Goal: Task Accomplishment & Management: Complete application form

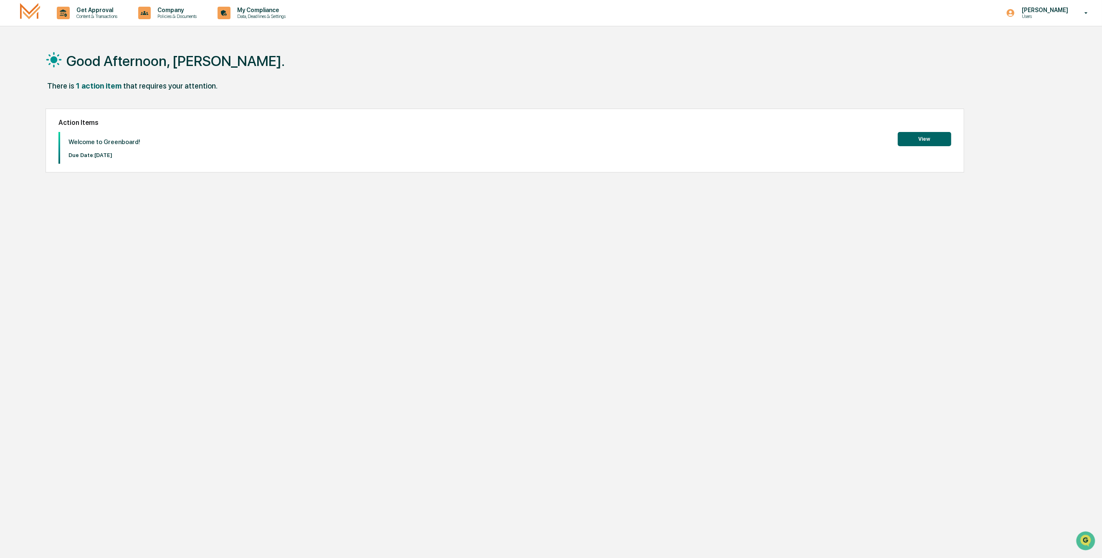
click at [938, 141] on button "View" at bounding box center [923, 139] width 53 height 14
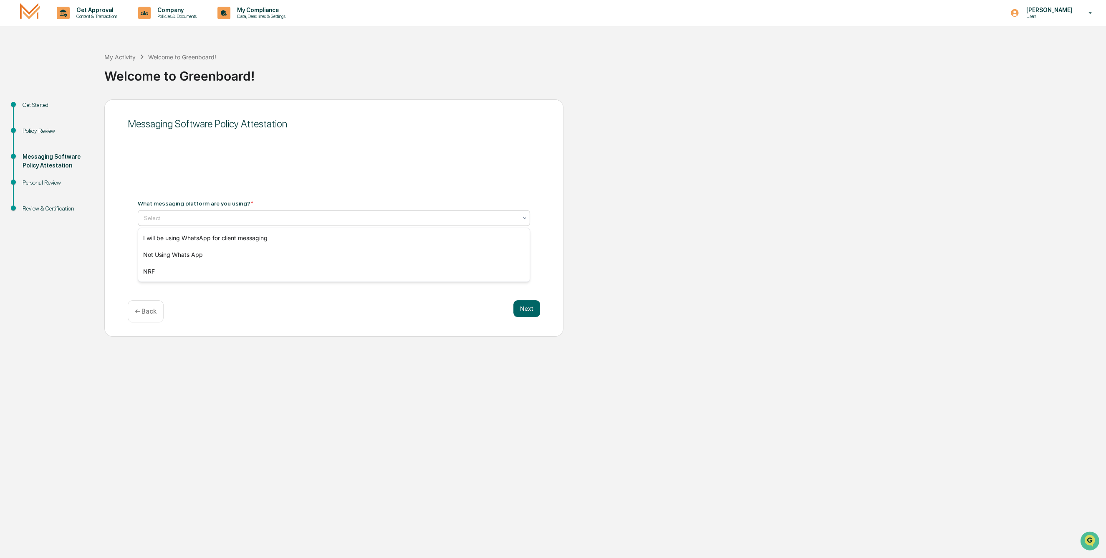
click at [225, 217] on div at bounding box center [330, 218] width 373 height 8
type input "**********"
click at [527, 307] on button "Next" at bounding box center [526, 308] width 27 height 17
click at [526, 213] on icon at bounding box center [524, 214] width 7 height 7
click at [187, 249] on div "Not Using Whats App" at bounding box center [334, 250] width 392 height 17
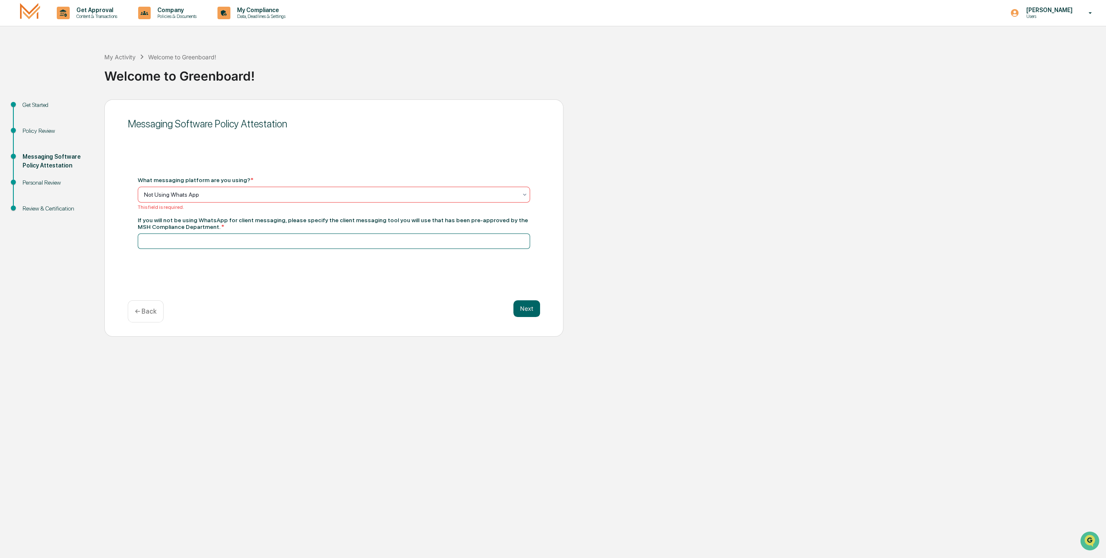
click at [195, 238] on input at bounding box center [334, 240] width 392 height 15
type input "*********"
click at [532, 307] on button "Next" at bounding box center [526, 308] width 27 height 17
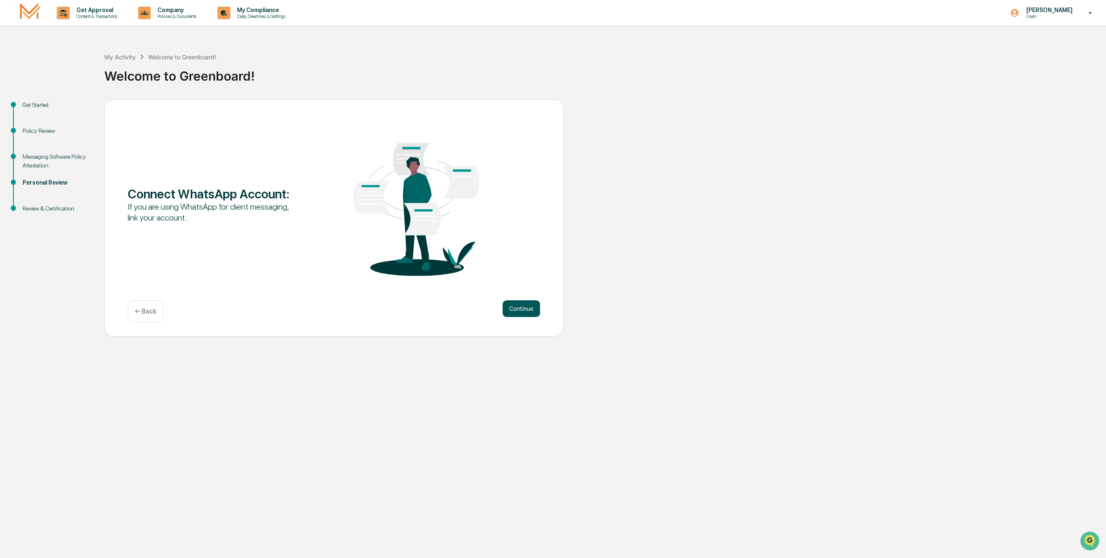
click at [531, 306] on button "Continue" at bounding box center [522, 308] width 38 height 17
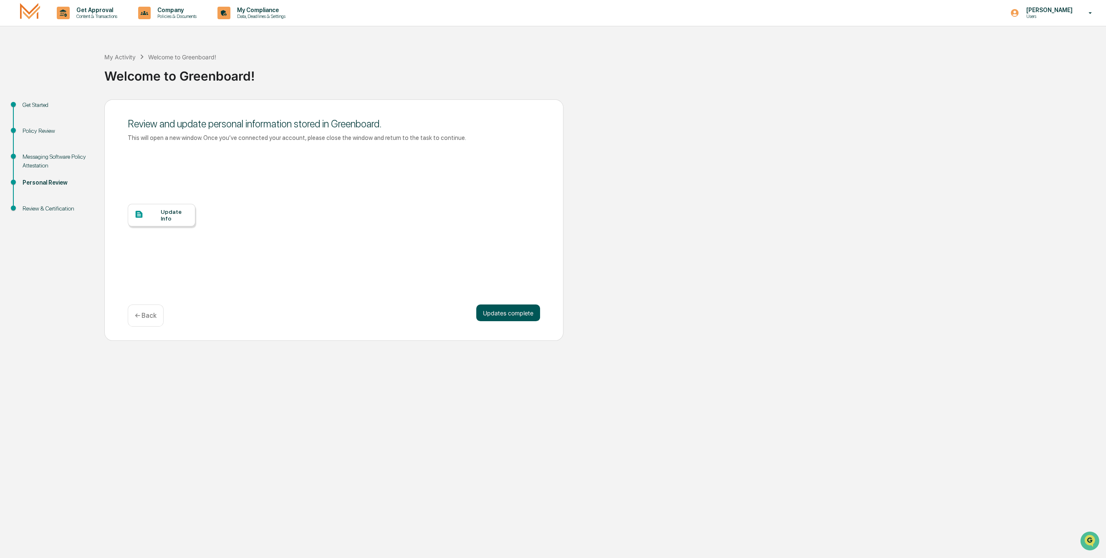
click at [513, 309] on button "Updates complete" at bounding box center [508, 312] width 64 height 17
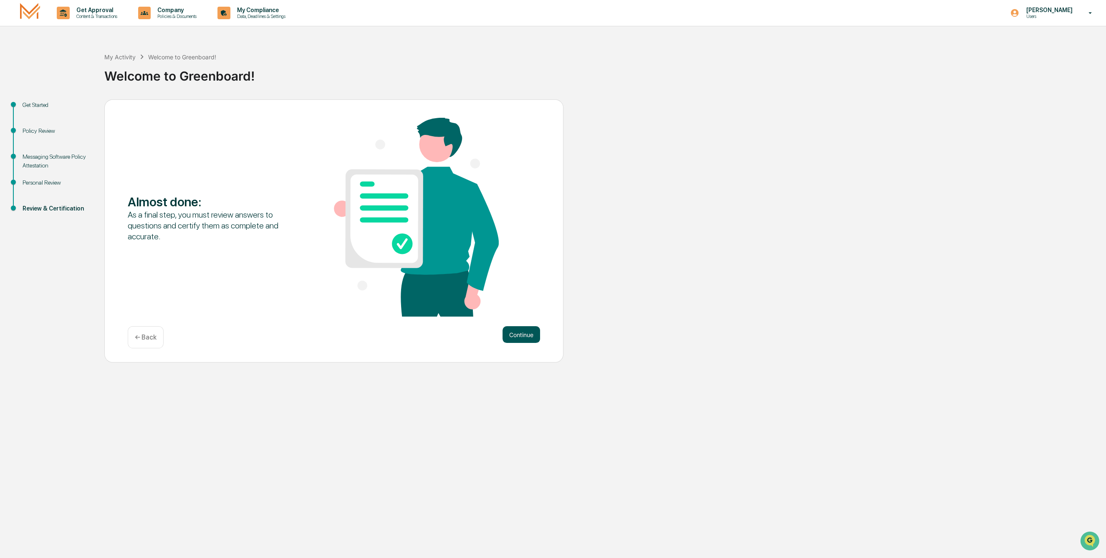
click at [525, 332] on button "Continue" at bounding box center [522, 334] width 38 height 17
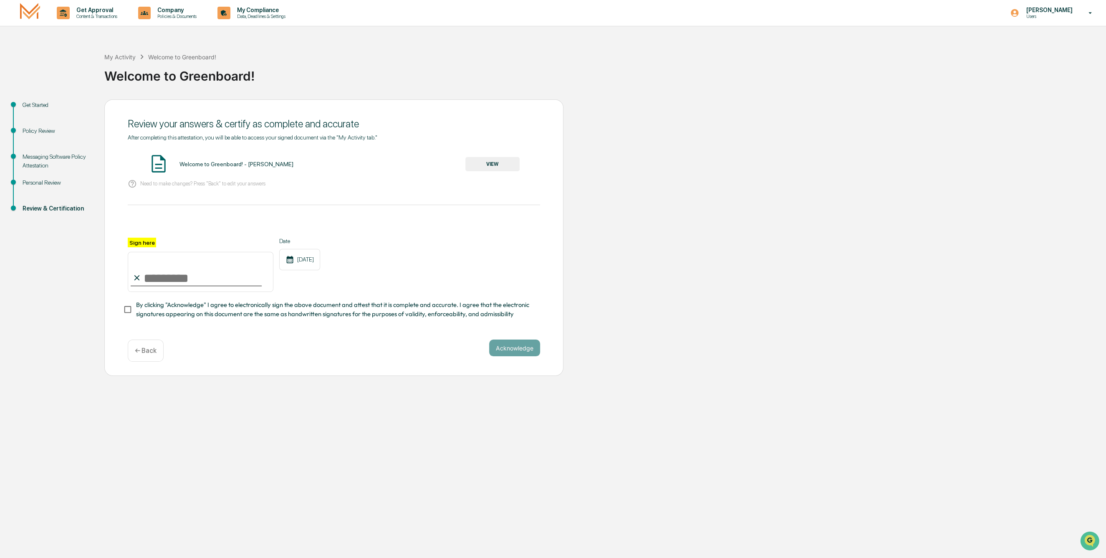
click at [175, 282] on input "Sign here" at bounding box center [201, 272] width 146 height 40
type input "**********"
click at [500, 164] on button "VIEW" at bounding box center [492, 164] width 54 height 14
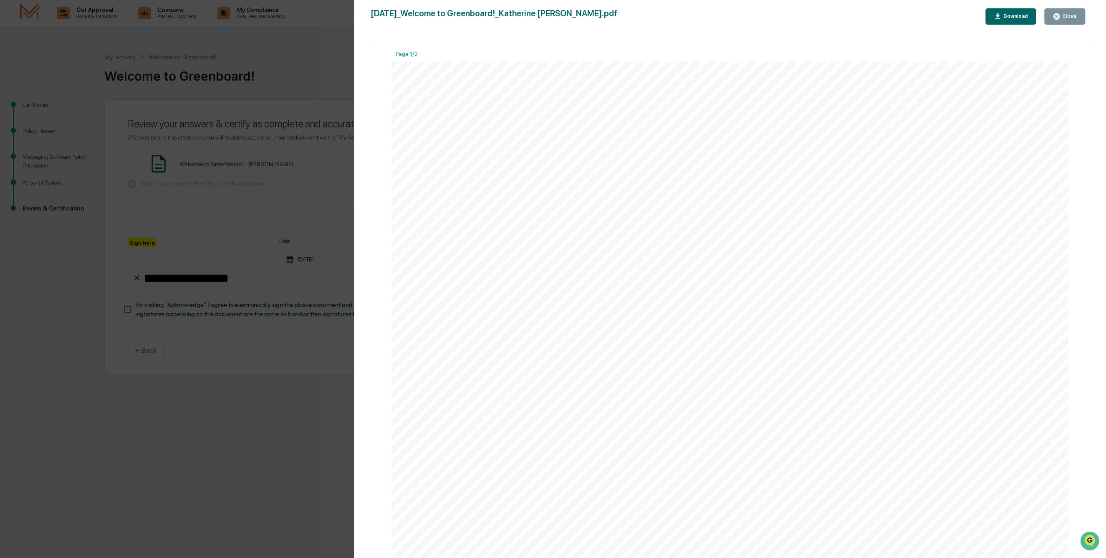
click at [1007, 12] on button "Download" at bounding box center [1011, 16] width 51 height 16
click at [15, 147] on div "Version History [DATE] 08:03 PM [PERSON_NAME] [DATE]_Welcome to Greenboard!_Kat…" at bounding box center [553, 279] width 1106 height 558
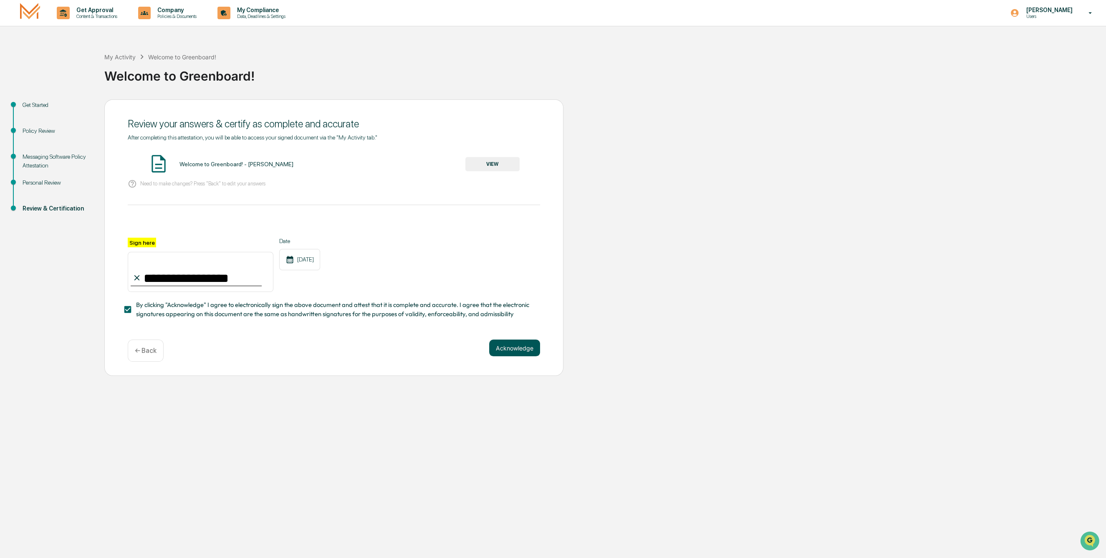
click at [520, 345] on button "Acknowledge" at bounding box center [514, 347] width 51 height 17
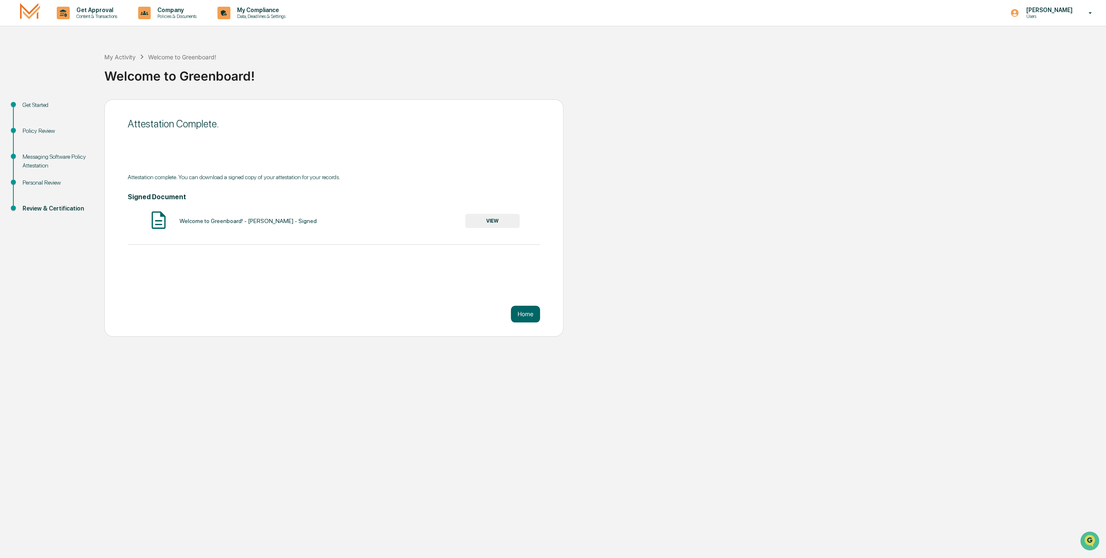
click at [491, 220] on button "VIEW" at bounding box center [492, 221] width 54 height 14
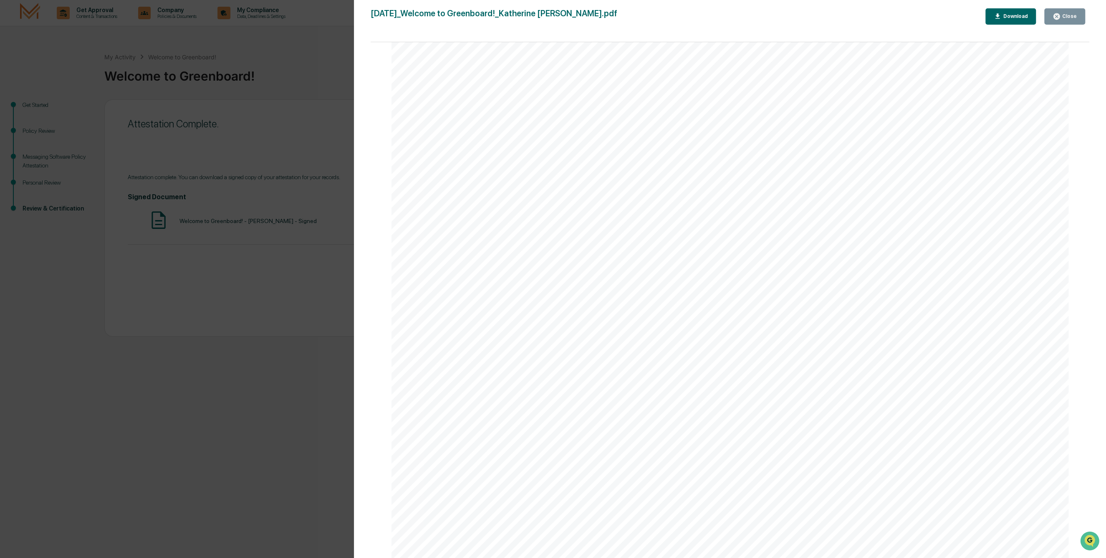
scroll to position [556, 0]
click at [1058, 16] on icon "button" at bounding box center [1057, 17] width 8 height 8
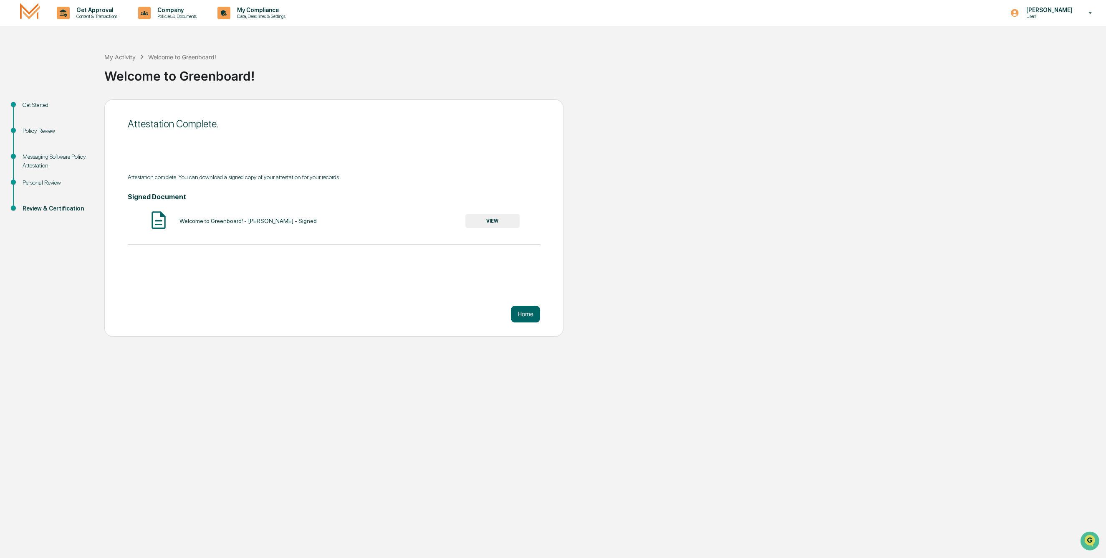
click at [496, 219] on button "VIEW" at bounding box center [492, 221] width 54 height 14
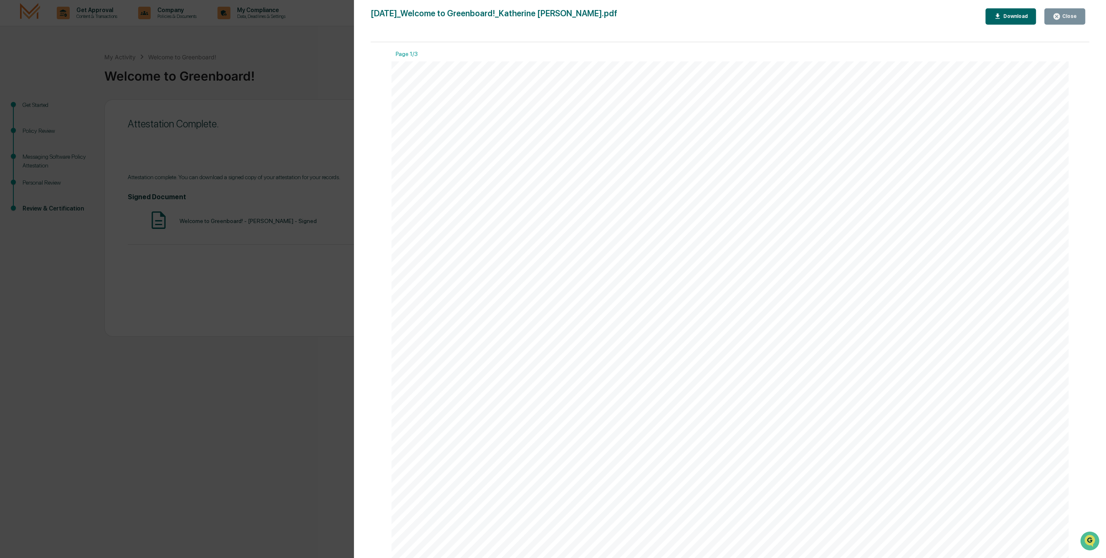
click at [1014, 14] on div "Download" at bounding box center [1014, 16] width 26 height 6
drag, startPoint x: 978, startPoint y: 114, endPoint x: 978, endPoint y: 110, distance: 4.3
click at [978, 114] on div "[DATE] [PERSON_NAME] & Co. - BD Welcome to Greenboard! - [PERSON_NAME] Contents…" at bounding box center [730, 540] width 677 height 958
click at [1076, 17] on div "Close" at bounding box center [1069, 16] width 16 height 6
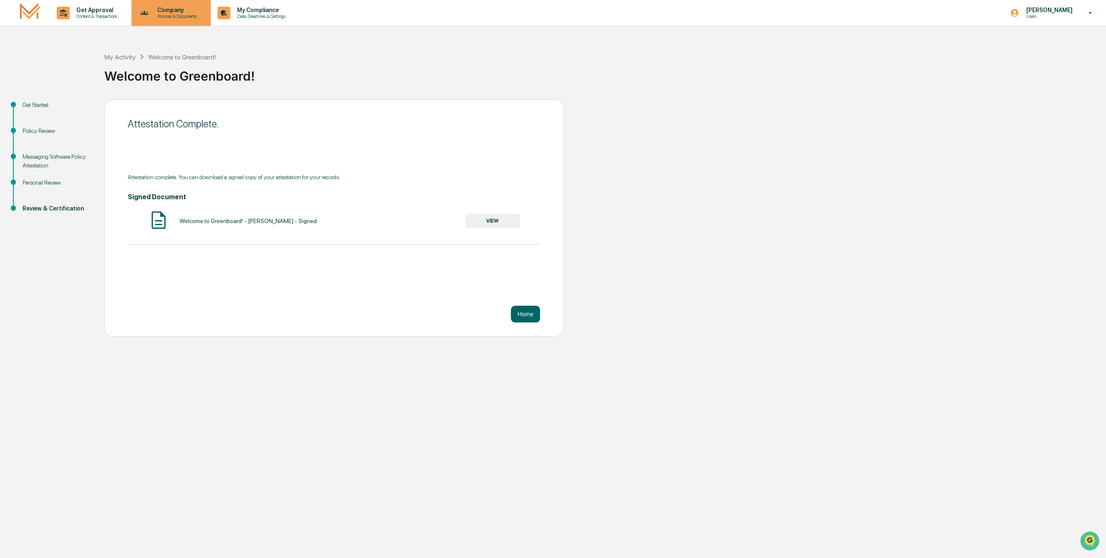
click at [179, 13] on div "Company Policies & Documents" at bounding box center [176, 13] width 50 height 13
click at [104, 10] on div at bounding box center [553, 279] width 1106 height 558
click at [104, 10] on p "Get Approval" at bounding box center [96, 10] width 52 height 7
